Goal: Information Seeking & Learning: Find specific fact

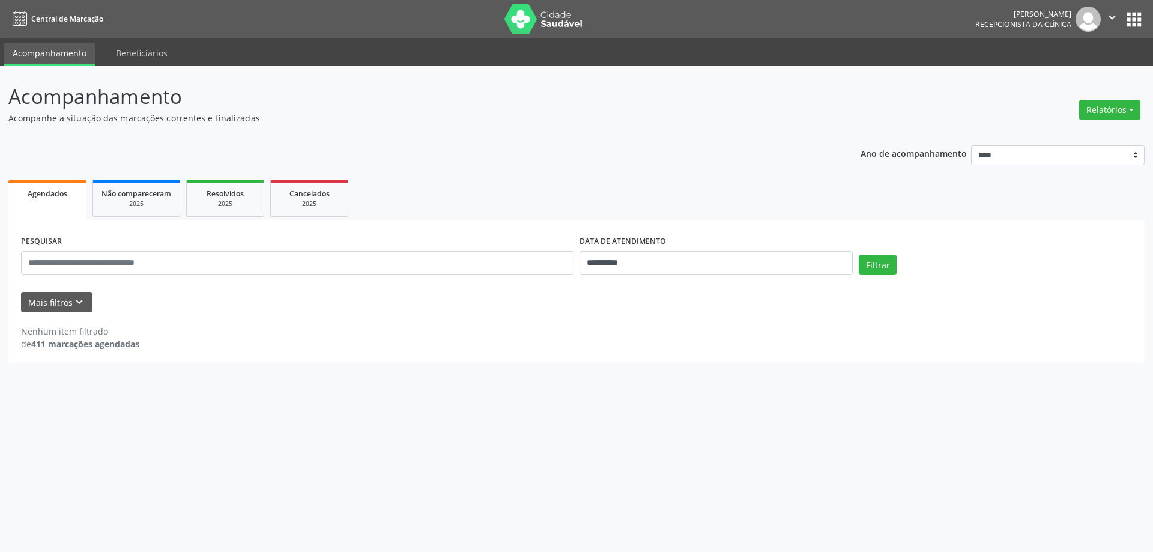
select select "*"
click at [872, 261] on button "Filtrar" at bounding box center [877, 265] width 38 height 20
click at [688, 259] on input "**********" at bounding box center [715, 263] width 273 height 24
click at [617, 415] on span "29" at bounding box center [614, 421] width 23 height 23
type input "**********"
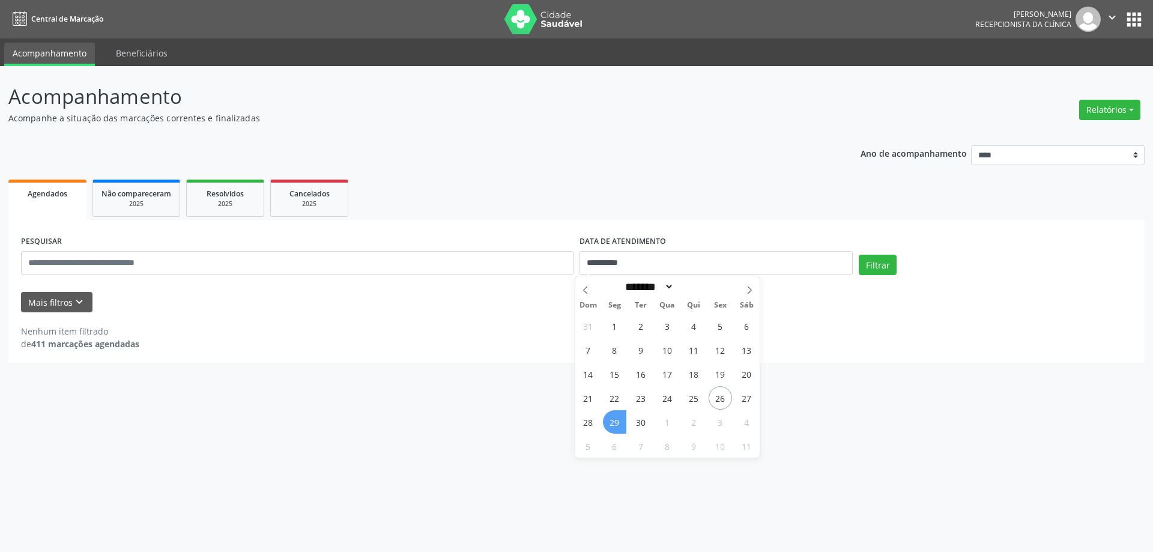
click at [617, 415] on span "29" at bounding box center [614, 421] width 23 height 23
click at [873, 271] on button "Filtrar" at bounding box center [877, 265] width 38 height 20
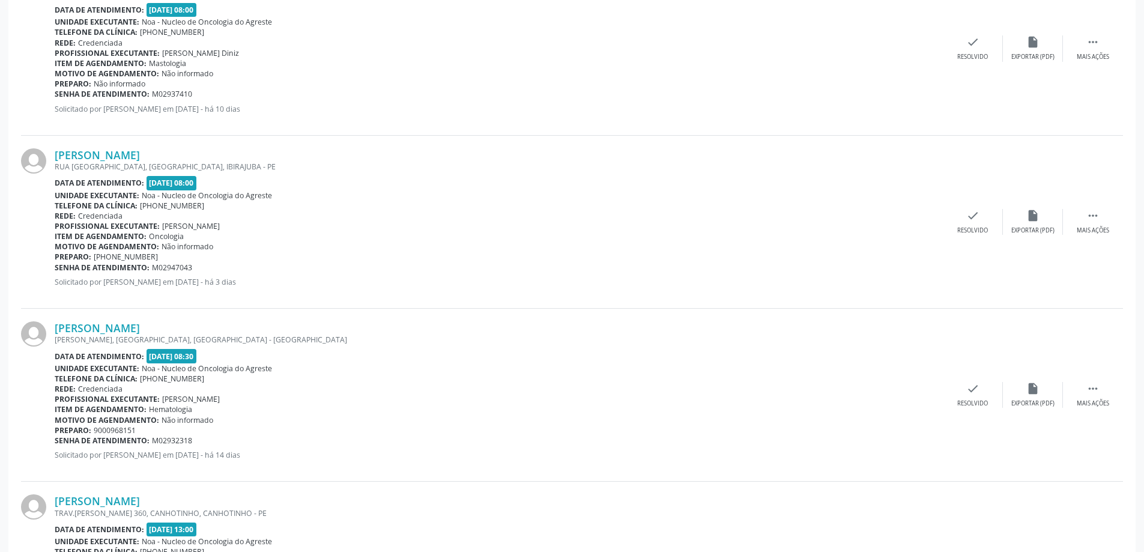
scroll to position [600, 0]
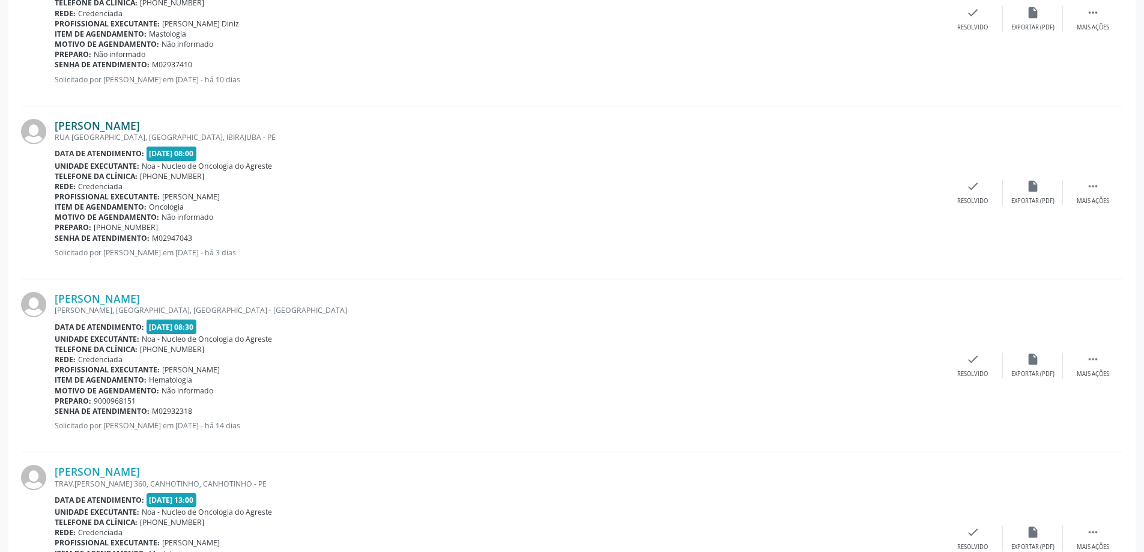
click at [140, 124] on link "Ellen Karla Patricio de Souza Izidoro" at bounding box center [97, 125] width 85 height 13
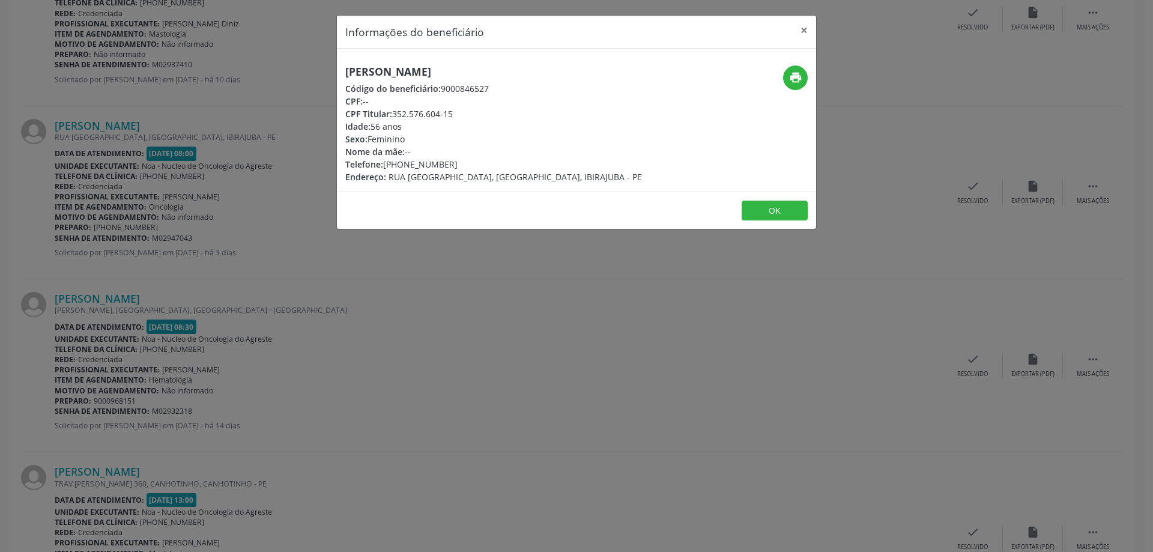
click at [355, 65] on h5 "Ellen Karla Patricio de Souza Izidoro" at bounding box center [493, 71] width 297 height 13
drag, startPoint x: 343, startPoint y: 71, endPoint x: 581, endPoint y: 72, distance: 238.3
click at [581, 72] on div "Ellen Karla Patricio de Souza Izidoro Código do beneficiário: 9000846527 CPF: -…" at bounding box center [496, 124] width 319 height 118
copy h5 "Ellen Karla Patricio de Souza Izidoro"
click at [806, 31] on button "×" at bounding box center [804, 30] width 24 height 29
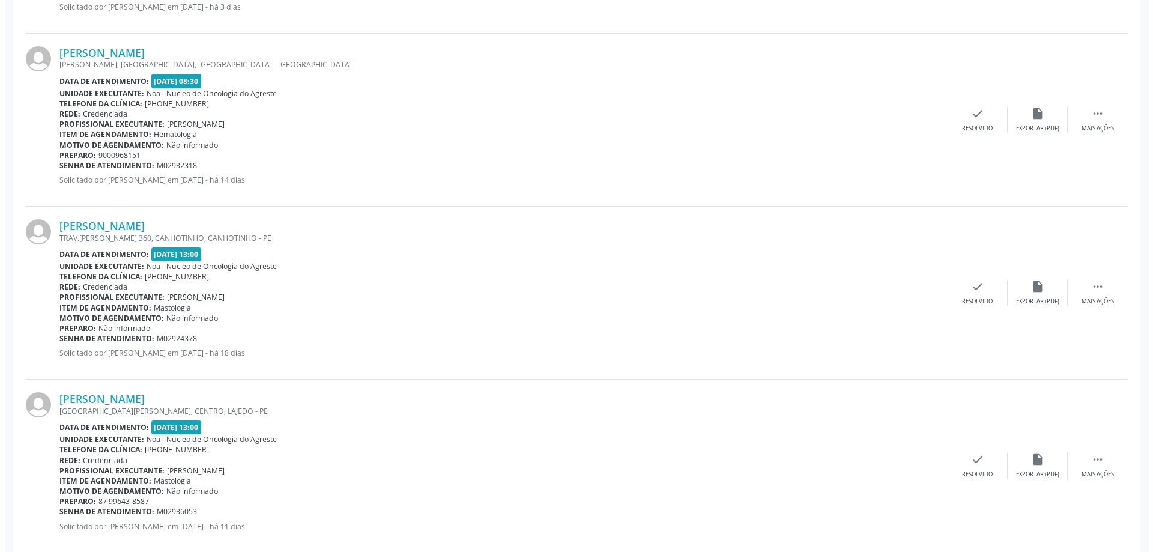
scroll to position [867, 0]
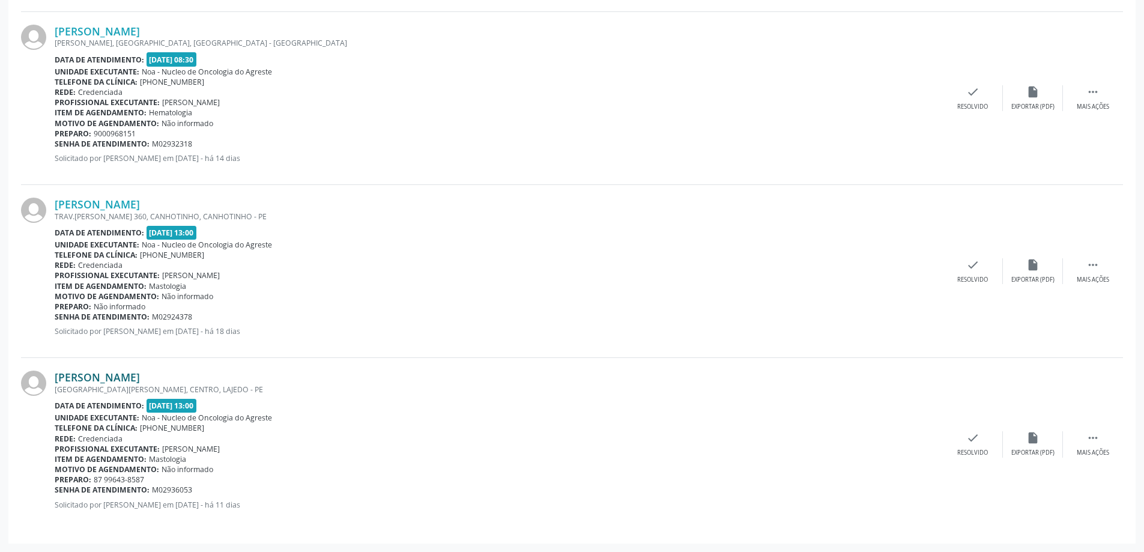
click at [140, 376] on link "Maria do Socorro Dias da Silva" at bounding box center [97, 376] width 85 height 13
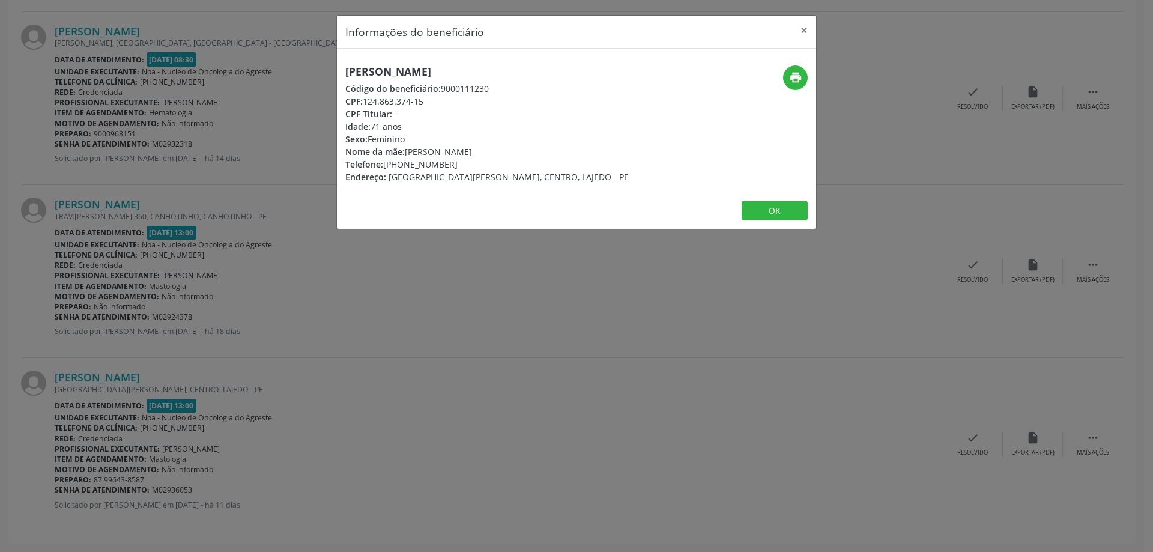
drag, startPoint x: 345, startPoint y: 70, endPoint x: 622, endPoint y: 70, distance: 276.7
click at [622, 70] on div "Maria do Socorro Dias da Silva Código do beneficiário: 9000111230 CPF: 124.863.…" at bounding box center [496, 124] width 319 height 118
copy h5 "Maria do Socorro Dias da Silva"
drag, startPoint x: 404, startPoint y: 163, endPoint x: 429, endPoint y: 162, distance: 25.2
click at [429, 162] on div "Telefone: (98) 91157-5818" at bounding box center [486, 164] width 283 height 13
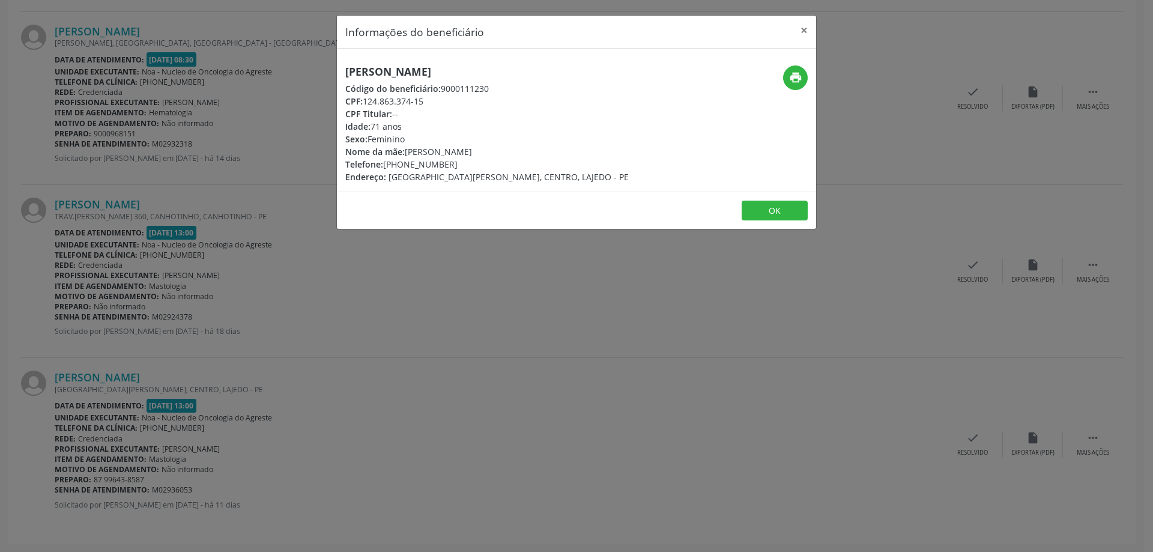
click at [427, 192] on footer "OK" at bounding box center [576, 211] width 479 height 38
drag, startPoint x: 403, startPoint y: 163, endPoint x: 424, endPoint y: 163, distance: 20.4
click at [424, 163] on div "Telefone: (98) 91157-5818" at bounding box center [486, 164] width 283 height 13
copy div "91157"
click at [806, 24] on button "×" at bounding box center [804, 30] width 24 height 29
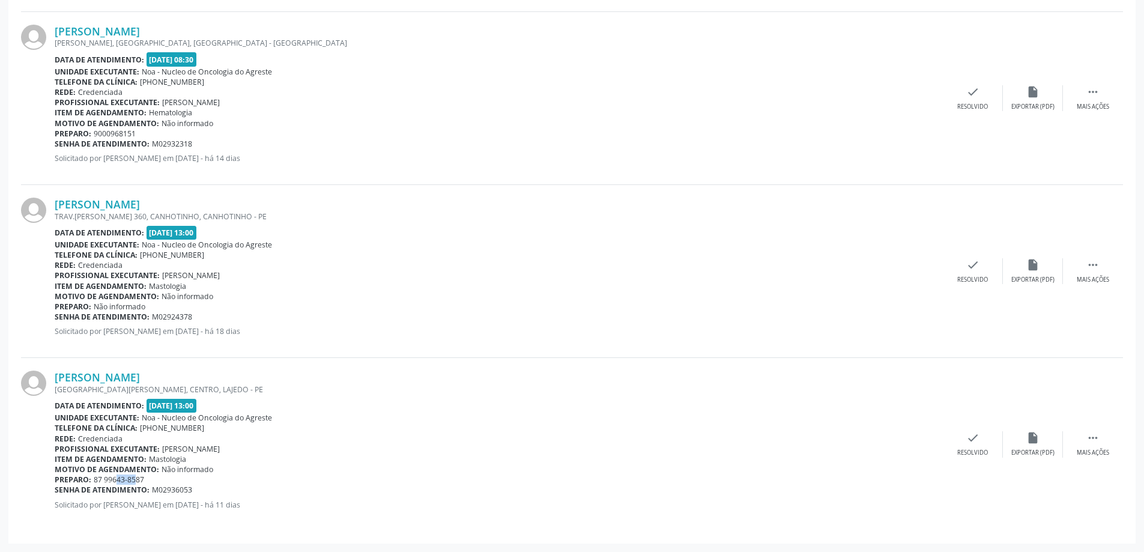
drag, startPoint x: 104, startPoint y: 479, endPoint x: 122, endPoint y: 479, distance: 18.0
click at [122, 479] on span "87 99643-8587" at bounding box center [119, 479] width 50 height 10
copy span "99643"
click at [121, 207] on link "Julia Ferreira da Silva" at bounding box center [97, 204] width 85 height 13
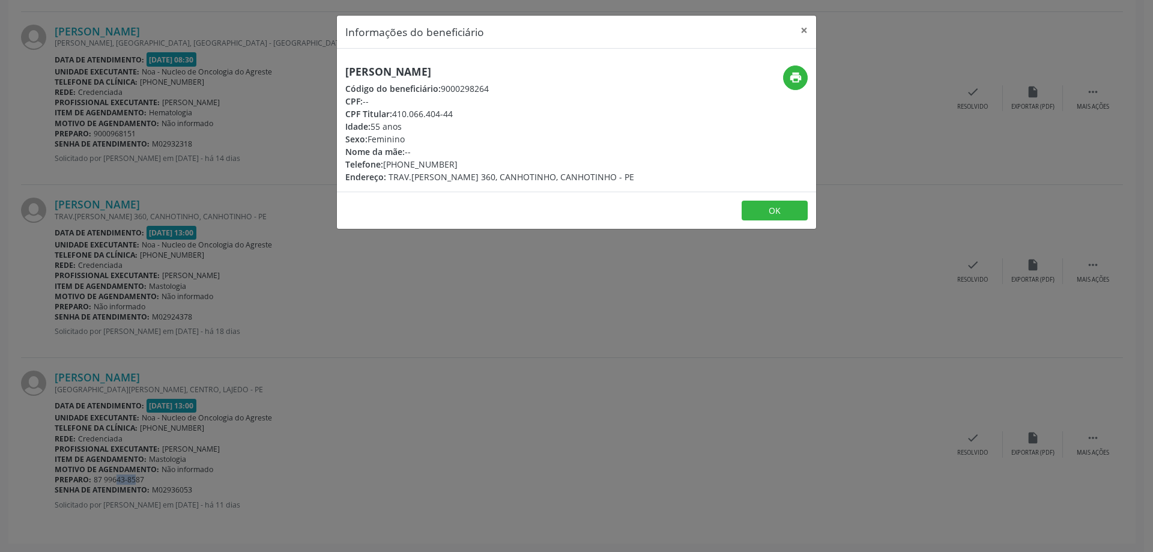
drag, startPoint x: 340, startPoint y: 71, endPoint x: 478, endPoint y: 70, distance: 137.5
click at [478, 70] on div "Julia Ferreira da Silva Código do beneficiário: 9000298264 CPF: -- CPF Titular:…" at bounding box center [496, 124] width 319 height 118
copy h5 "Julia Ferreira da Silva"
click at [221, 354] on div "Informações do beneficiário × Julia Ferreira da Silva Código do beneficiário: 9…" at bounding box center [576, 276] width 1153 height 552
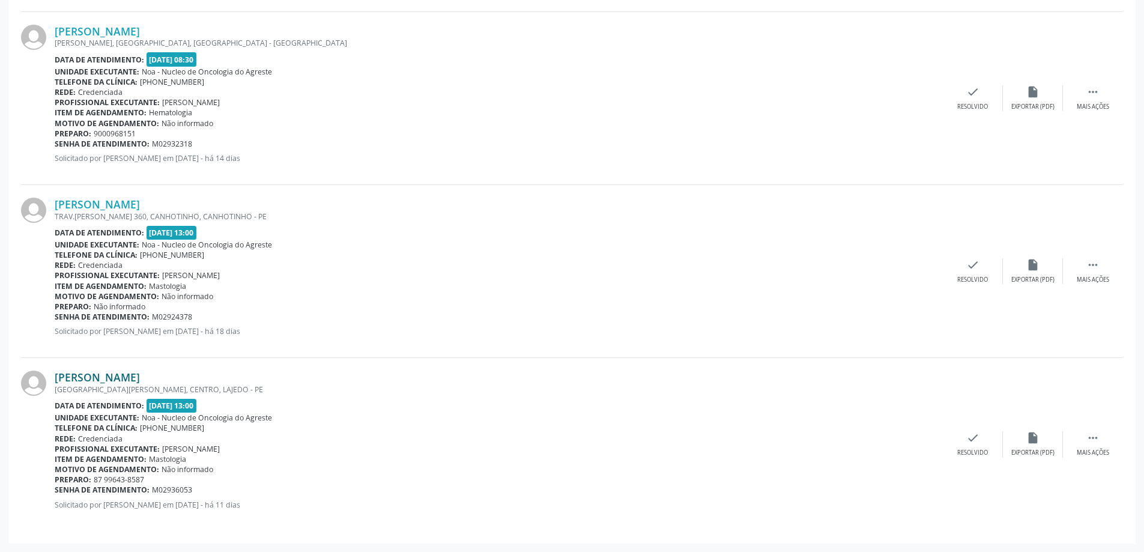
click at [140, 376] on link "Maria do Socorro Dias da Silva" at bounding box center [97, 376] width 85 height 13
